Goal: Navigation & Orientation: Understand site structure

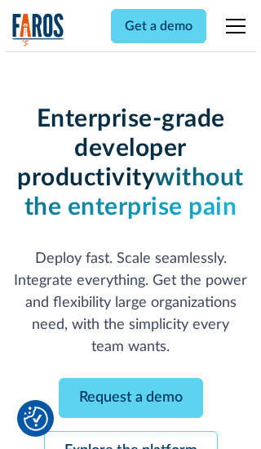
scroll to position [173, 0]
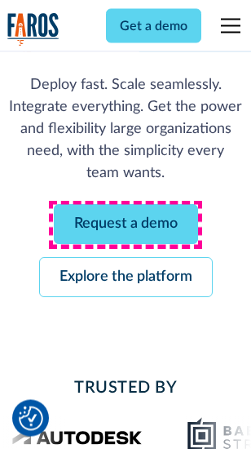
click at [126, 225] on link "Request a demo" at bounding box center [126, 225] width 144 height 40
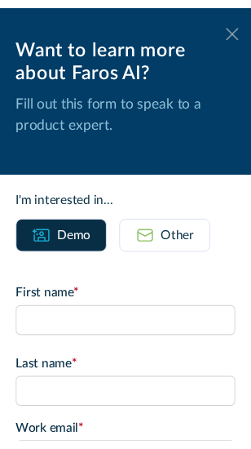
scroll to position [0, 0]
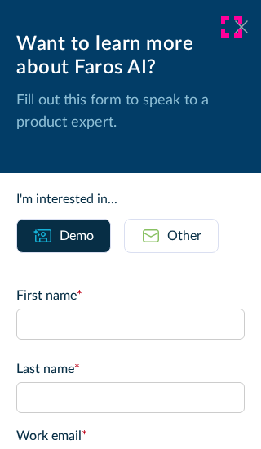
click at [235, 27] on icon at bounding box center [241, 26] width 13 height 12
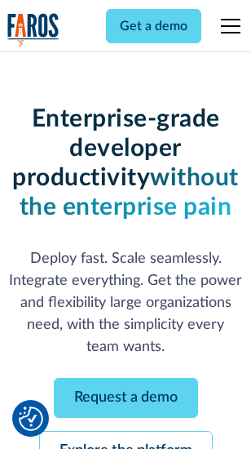
scroll to position [226, 0]
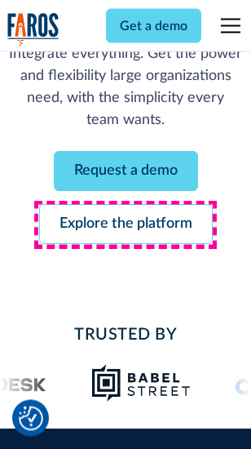
click at [126, 225] on link "Explore the platform" at bounding box center [126, 225] width 174 height 40
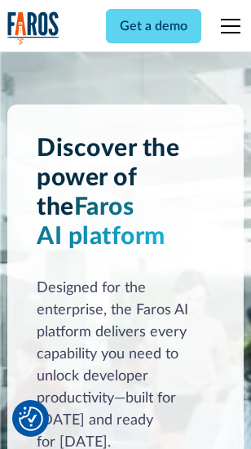
scroll to position [12423, 0]
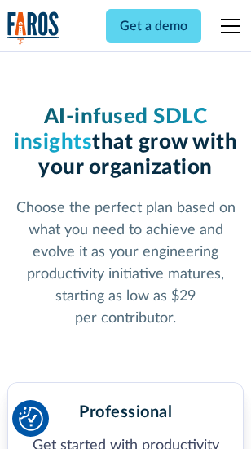
scroll to position [2585, 0]
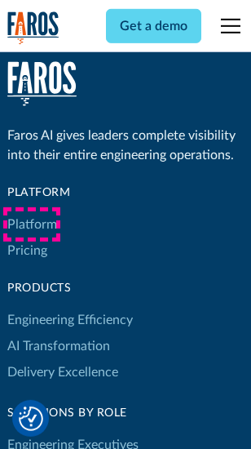
click at [32, 224] on link "Platform" at bounding box center [32, 224] width 50 height 26
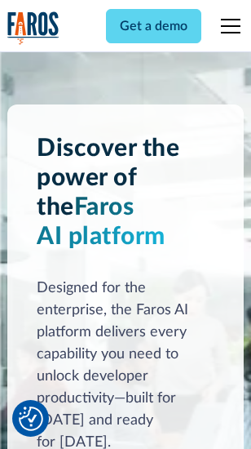
scroll to position [12947, 0]
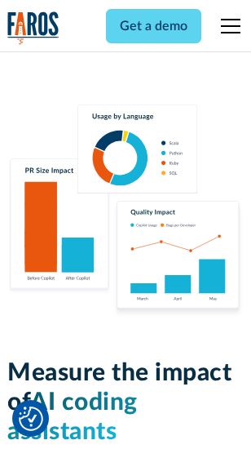
scroll to position [10181, 0]
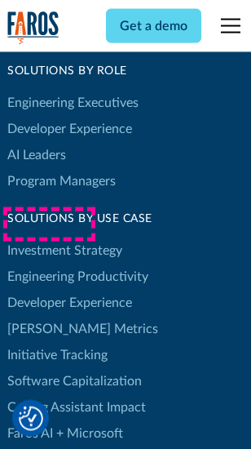
click at [49, 316] on link "[PERSON_NAME] Metrics" at bounding box center [82, 329] width 151 height 26
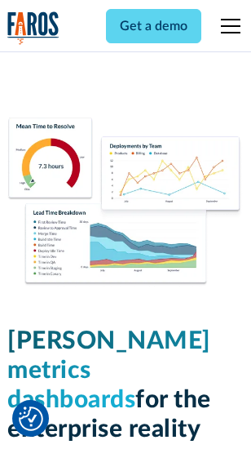
scroll to position [7220, 0]
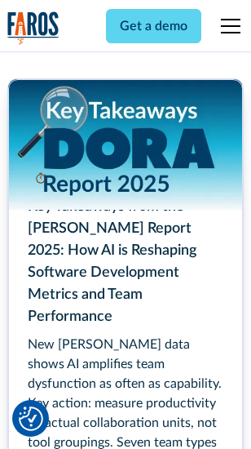
scroll to position [7467, 0]
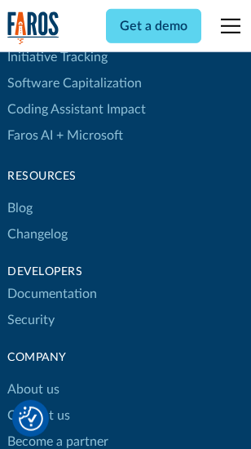
click at [38, 224] on link "Changelog" at bounding box center [37, 234] width 60 height 26
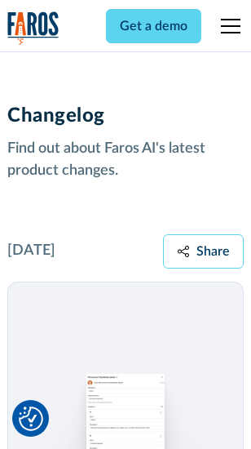
scroll to position [19998, 0]
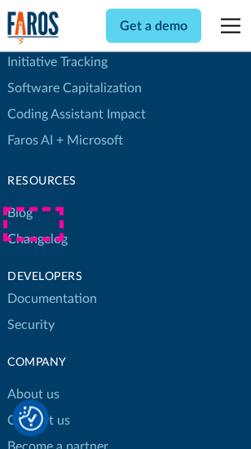
click at [33, 381] on link "About us" at bounding box center [33, 394] width 52 height 26
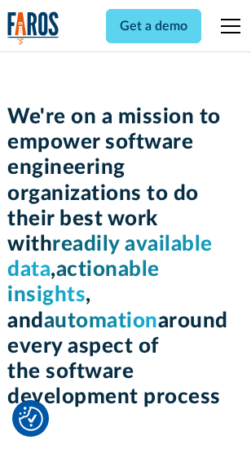
scroll to position [5640, 0]
